Goal: Transaction & Acquisition: Purchase product/service

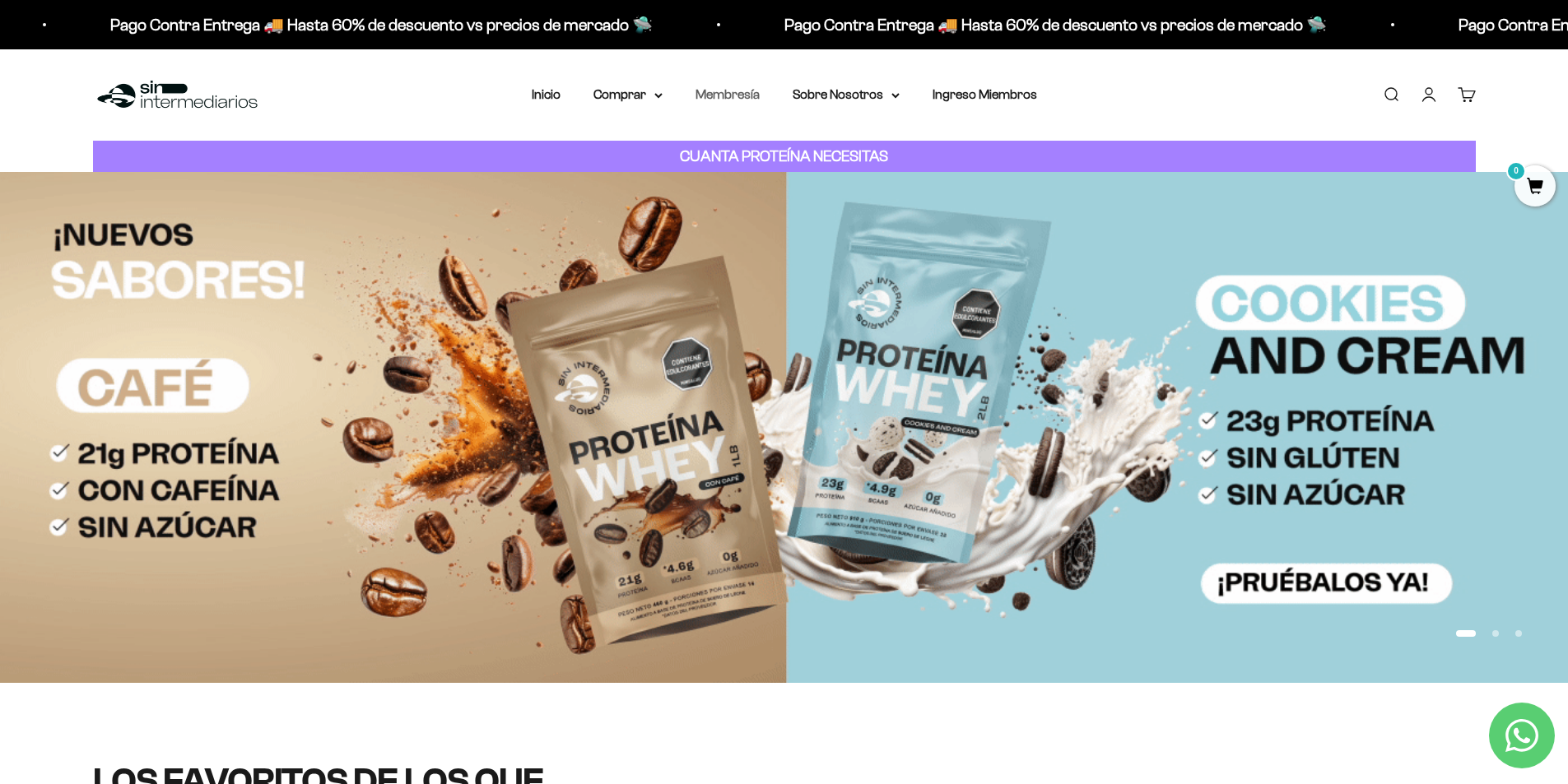
click at [732, 93] on link "Membresía" at bounding box center [727, 94] width 64 height 14
